Goal: Use online tool/utility: Utilize a website feature to perform a specific function

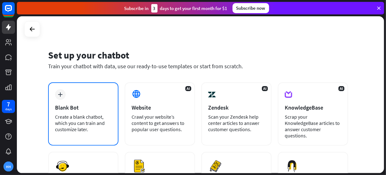
click at [84, 110] on div "Blank Bot" at bounding box center [83, 107] width 57 height 7
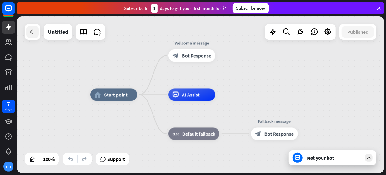
click at [28, 37] on div at bounding box center [32, 32] width 12 height 12
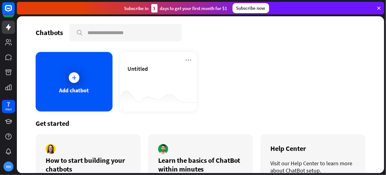
click at [28, 37] on div "Chatbots search Add chatbot Untitled Get started How to start building your cha…" at bounding box center [200, 94] width 367 height 156
click at [12, 25] on link at bounding box center [8, 27] width 13 height 13
click at [4, 27] on link at bounding box center [8, 27] width 13 height 13
click at [81, 90] on div "Add chatbot" at bounding box center [74, 89] width 30 height 7
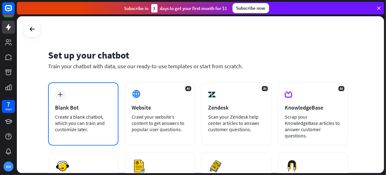
click at [71, 120] on div "Create a blank chatbot, which you can train and customize later." at bounding box center [83, 122] width 57 height 19
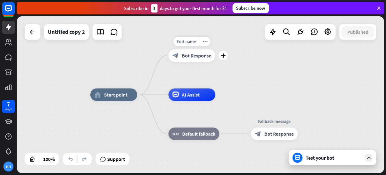
click at [183, 57] on span "Bot Response" at bounding box center [196, 55] width 29 height 6
